Goal: Navigation & Orientation: Go to known website

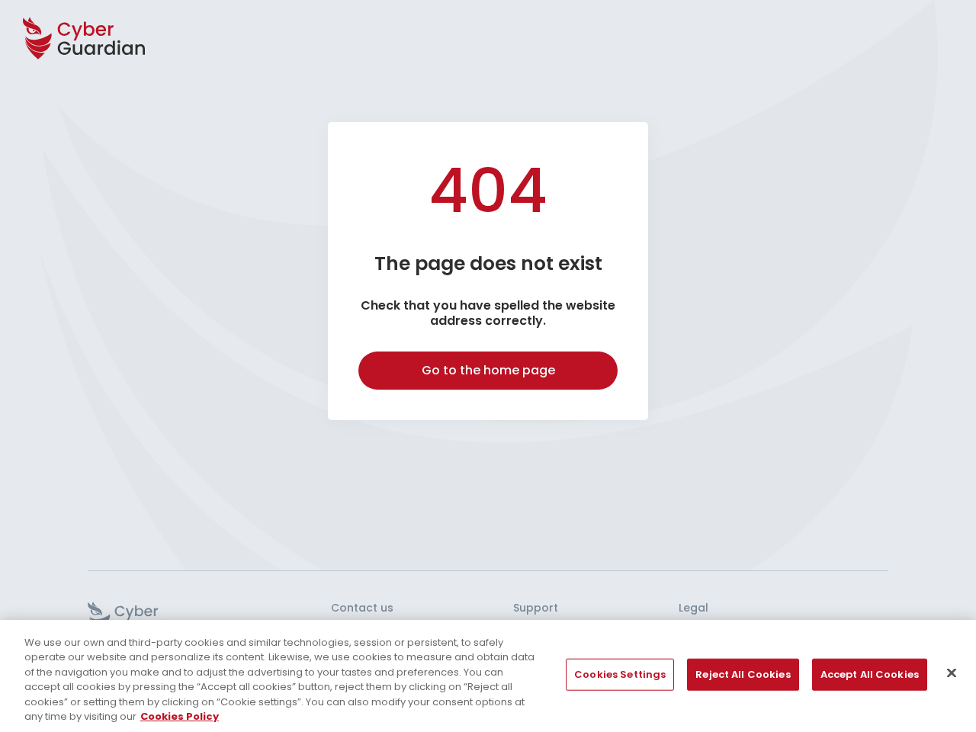
select select "English"
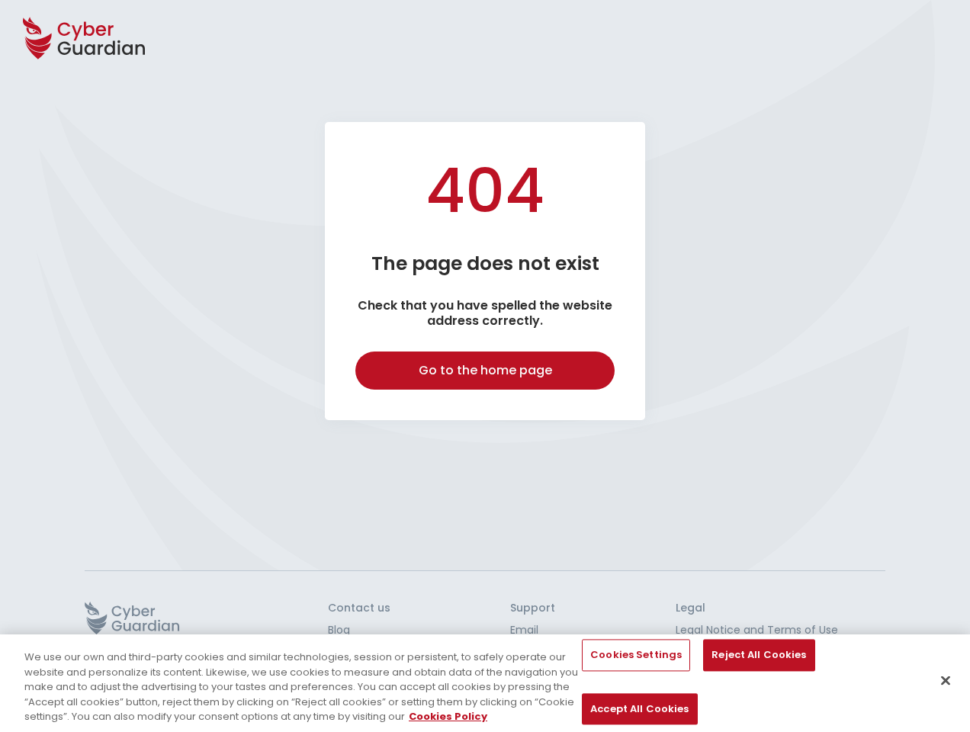
click at [84, 38] on icon at bounding box center [84, 37] width 122 height 53
click at [485, 371] on div "Go to the home page" at bounding box center [485, 370] width 236 height 18
select select "English"
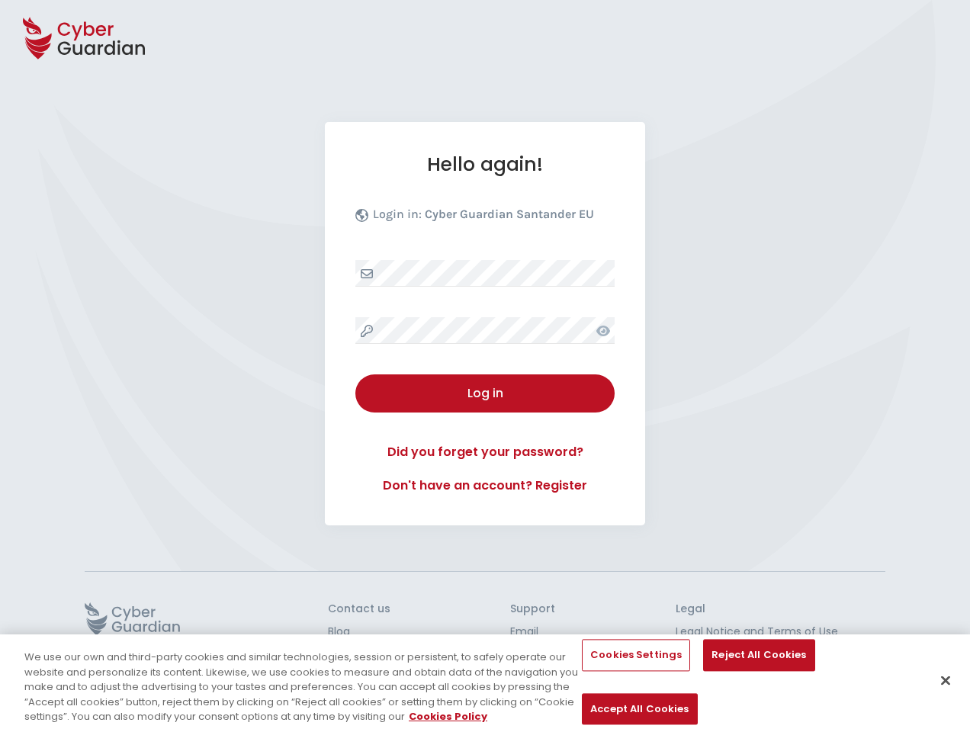
click at [132, 618] on icon at bounding box center [132, 618] width 95 height 33
click at [619, 672] on button "Cookies Settings" at bounding box center [636, 656] width 108 height 32
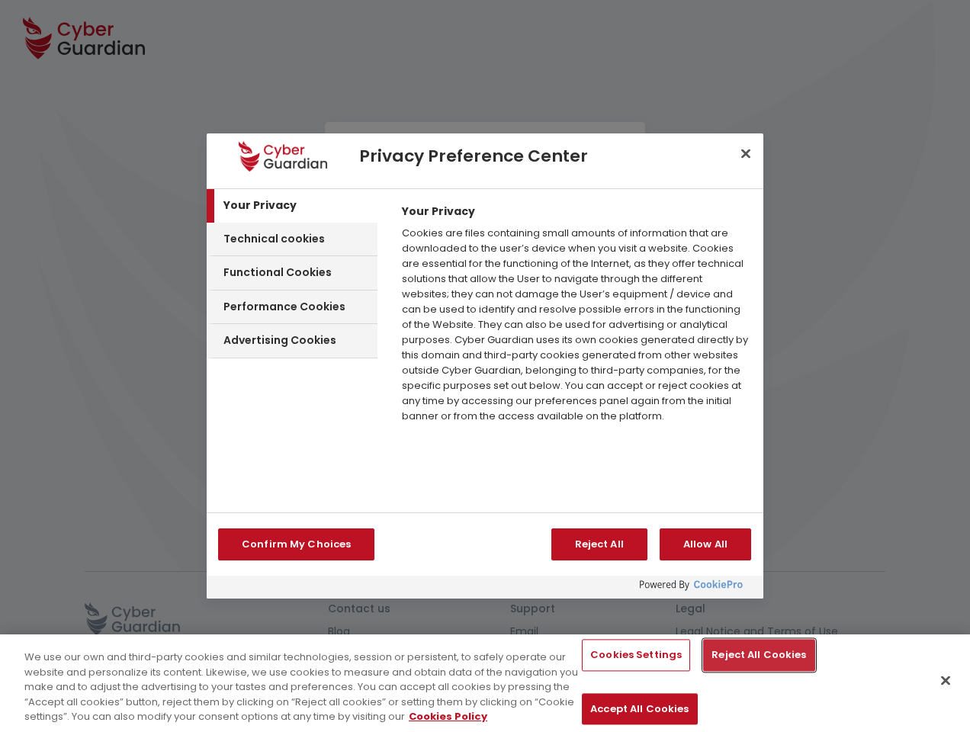
click at [737, 672] on button "Reject All Cookies" at bounding box center [758, 656] width 111 height 32
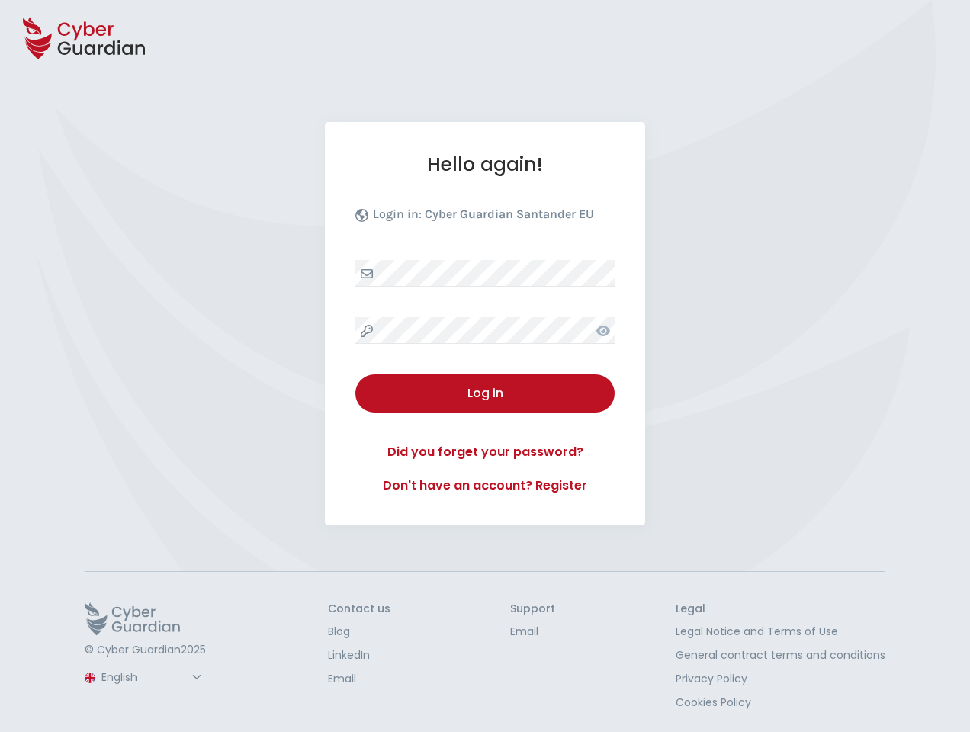
click at [697, 693] on button "Accept All Cookies" at bounding box center [639, 709] width 115 height 32
click at [946, 673] on button "Close" at bounding box center [946, 681] width 34 height 34
